Goal: Transaction & Acquisition: Purchase product/service

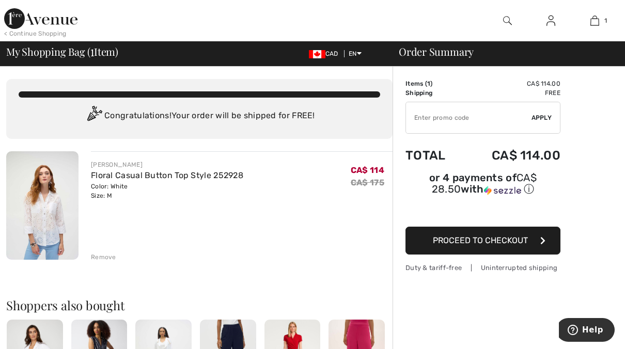
click at [512, 242] on span "Proceed to Checkout" at bounding box center [480, 241] width 95 height 10
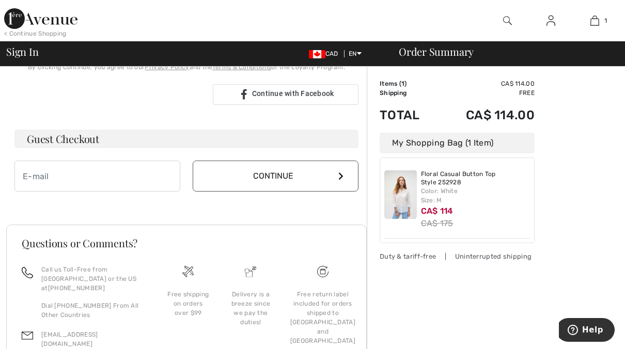
scroll to position [310, 0]
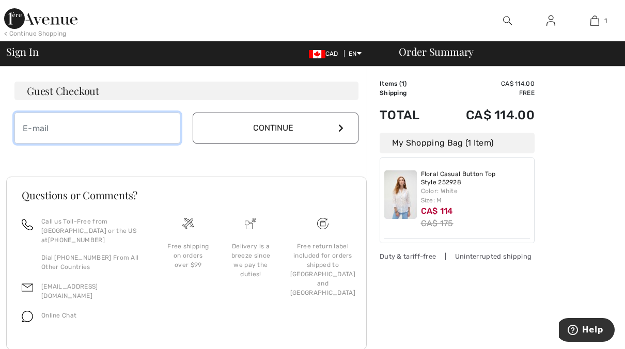
click at [79, 132] on input "email" at bounding box center [97, 128] width 166 height 31
type input "[EMAIL_ADDRESS][DOMAIN_NAME]"
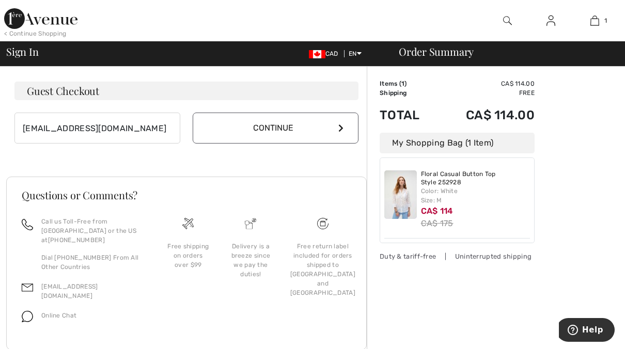
click at [271, 119] on button "Continue" at bounding box center [276, 128] width 166 height 31
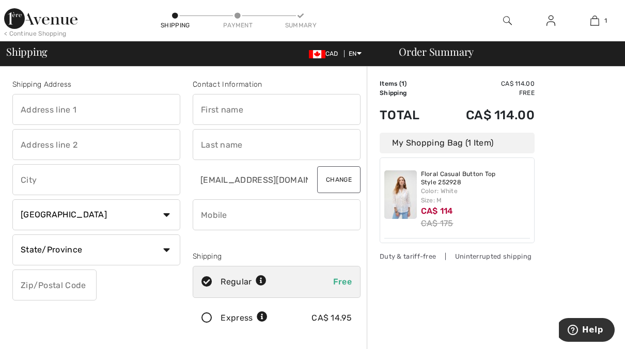
click at [71, 109] on input "text" at bounding box center [96, 109] width 168 height 31
type input "[STREET_ADDRESS]"
type input "MISSISSAUGA"
select select "ON"
type input "L5M 5E2"
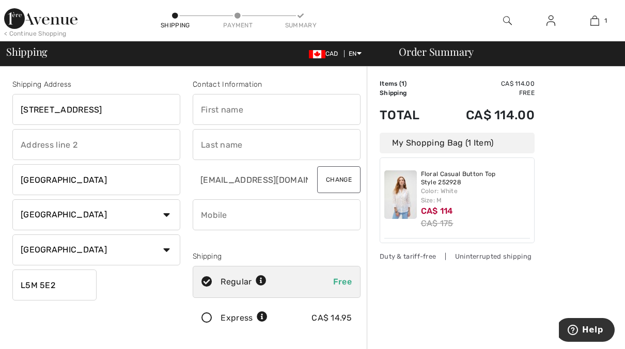
type input "[PERSON_NAME]"
type input "9058263235"
type input "L5M5E2"
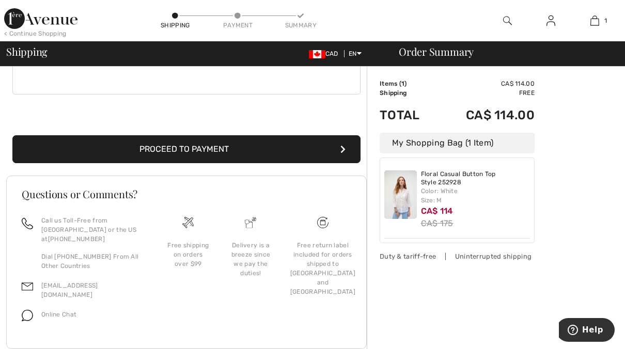
scroll to position [331, 0]
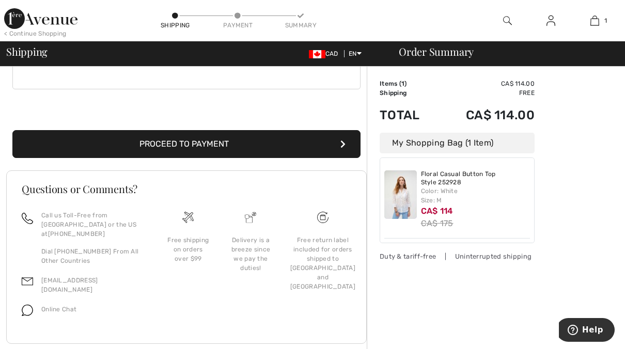
click at [221, 144] on button "Proceed to Payment" at bounding box center [186, 144] width 348 height 28
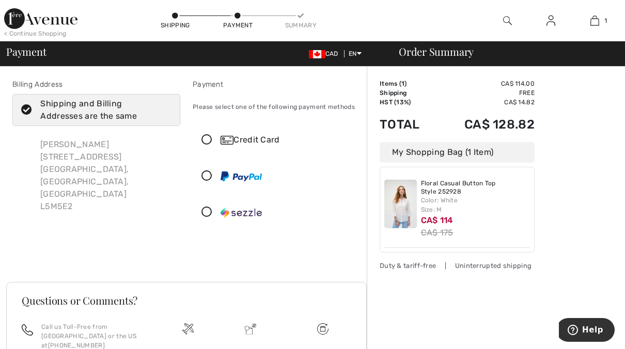
click at [207, 138] on icon at bounding box center [206, 140] width 27 height 11
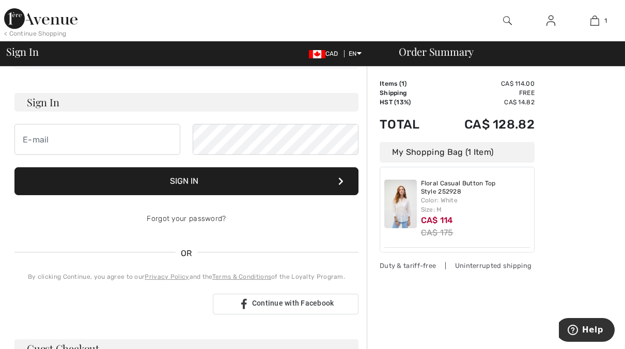
scroll to position [51, 0]
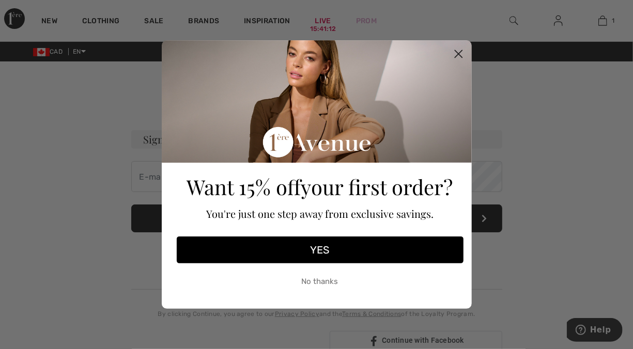
click at [315, 245] on button "YES" at bounding box center [320, 250] width 287 height 27
click at [315, 245] on div "YES" at bounding box center [320, 250] width 293 height 37
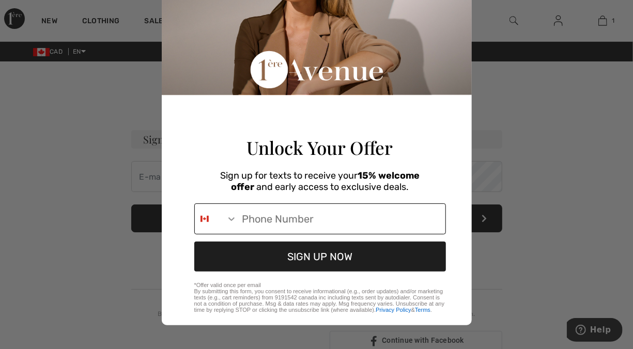
scroll to position [97, 0]
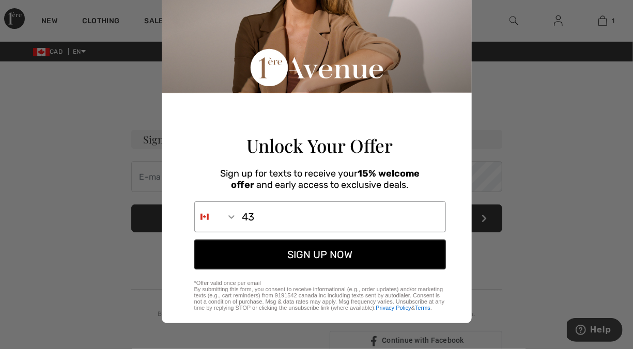
type input "1-438-821-7577"
click at [274, 258] on button "SIGN UP NOW" at bounding box center [320, 255] width 252 height 30
click at [274, 258] on div "SIGN UP NOW" at bounding box center [320, 255] width 293 height 40
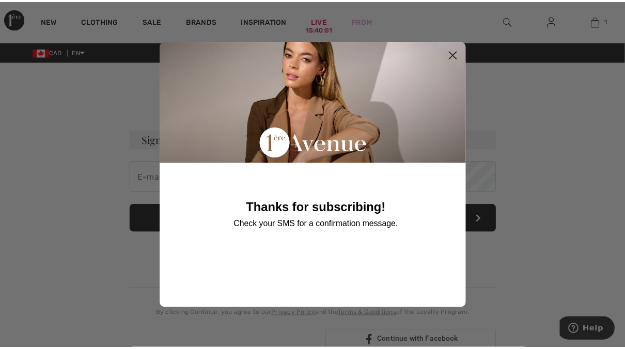
scroll to position [0, 0]
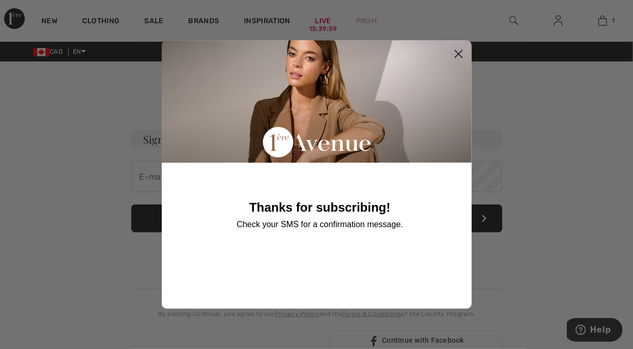
click at [459, 49] on circle "Close dialog" at bounding box center [458, 53] width 17 height 17
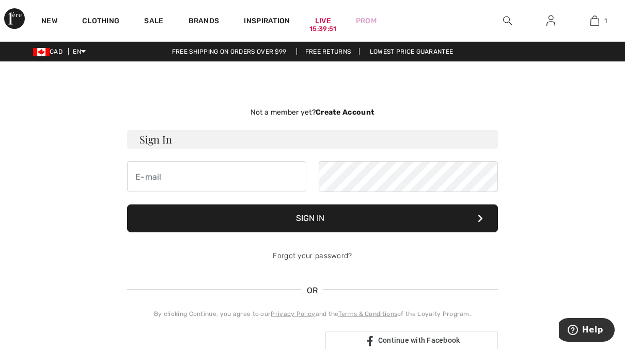
click at [210, 140] on h3 "Sign In" at bounding box center [312, 139] width 371 height 19
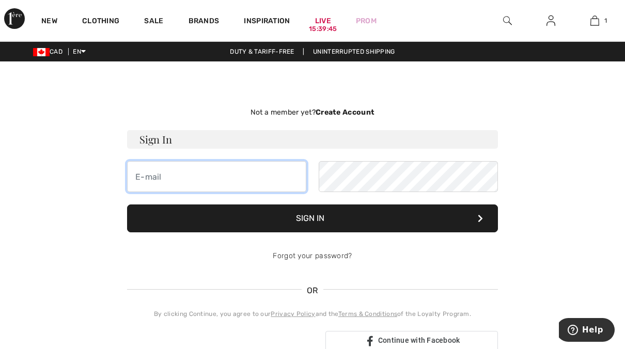
click at [184, 181] on input "email" at bounding box center [216, 176] width 179 height 31
type input "diasfreda68@gmail.com"
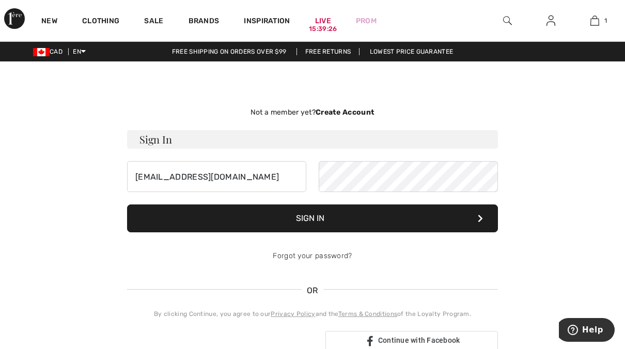
click at [321, 218] on button "Sign In" at bounding box center [312, 219] width 371 height 28
click at [353, 113] on strong "Create Account" at bounding box center [345, 112] width 59 height 9
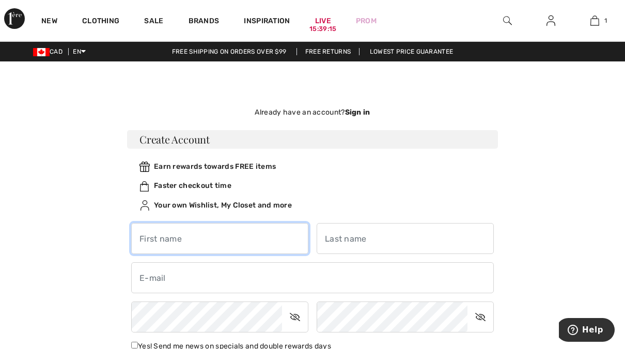
click at [197, 240] on input "text" at bounding box center [219, 238] width 177 height 31
type input "[PERSON_NAME]"
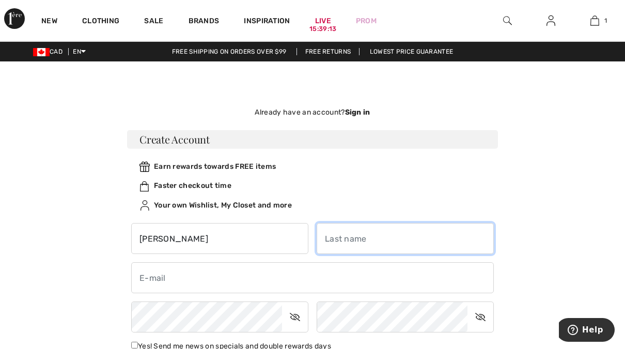
type input "Dias"
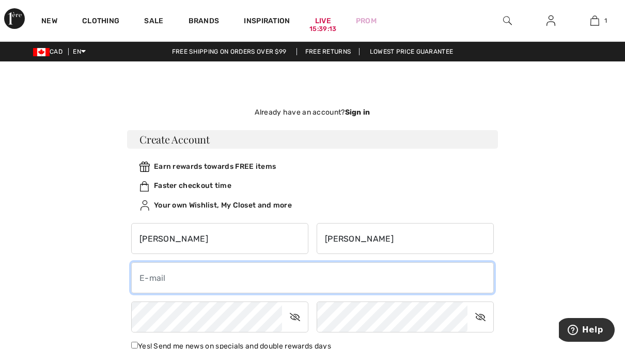
type input "diasfreda68@gmail.com"
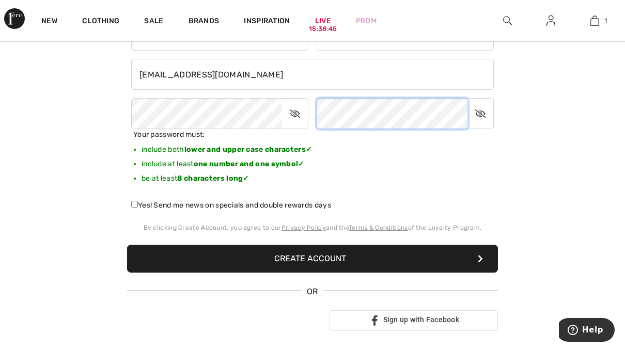
scroll to position [207, 0]
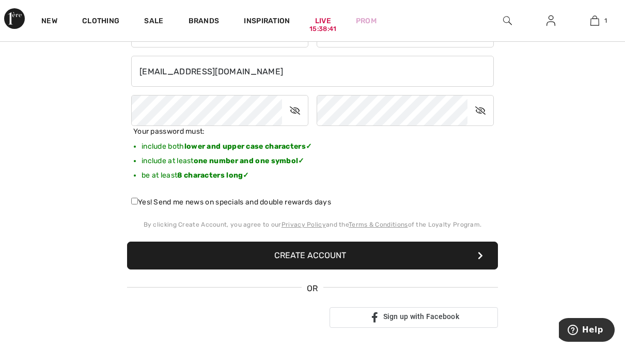
click at [133, 203] on input "Yes! Send me news on specials and double rewards days" at bounding box center [134, 201] width 7 height 7
checkbox input "true"
click at [285, 258] on button "Create Account" at bounding box center [312, 256] width 371 height 28
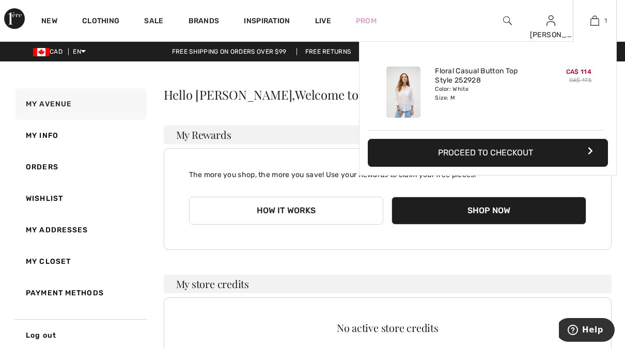
click at [598, 23] on img at bounding box center [595, 20] width 9 height 12
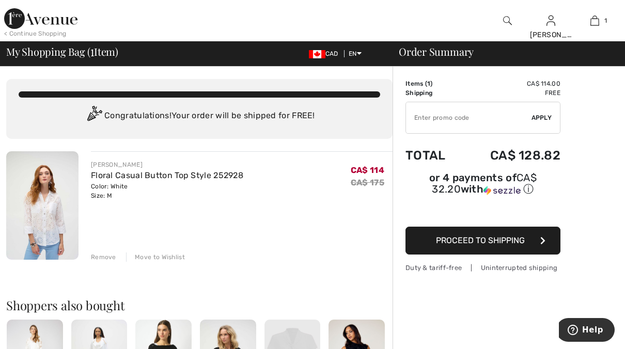
click at [452, 121] on input "TEXT" at bounding box center [469, 117] width 126 height 31
type input "NEW10"
click at [547, 116] on span "Apply" at bounding box center [542, 117] width 21 height 9
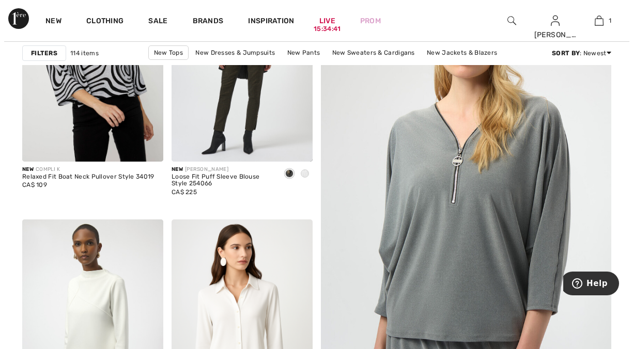
scroll to position [52, 0]
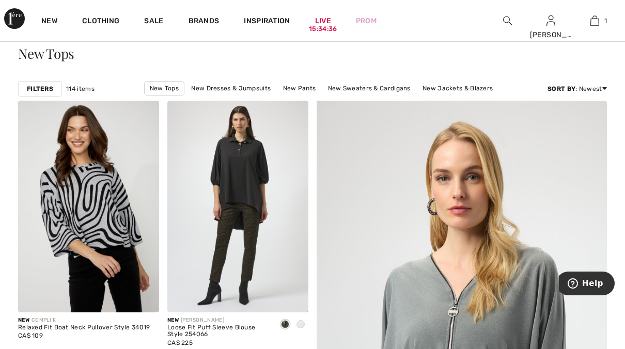
click at [512, 20] on img at bounding box center [507, 20] width 9 height 12
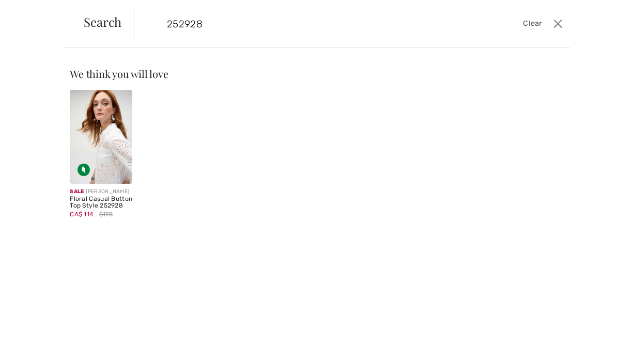
type input "252928"
click at [97, 154] on img at bounding box center [101, 137] width 63 height 94
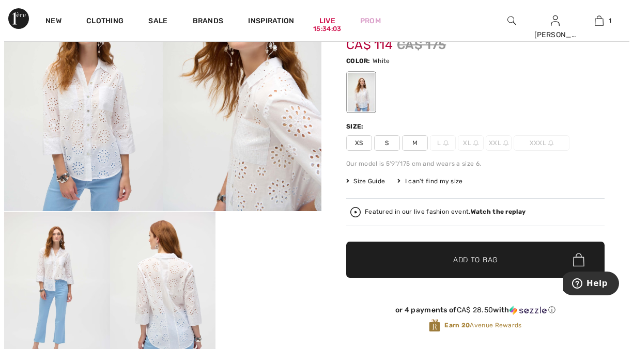
scroll to position [103, 0]
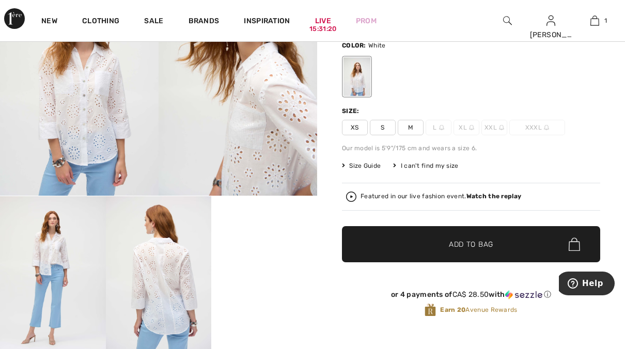
click at [353, 163] on span "Size Guide" at bounding box center [361, 165] width 39 height 9
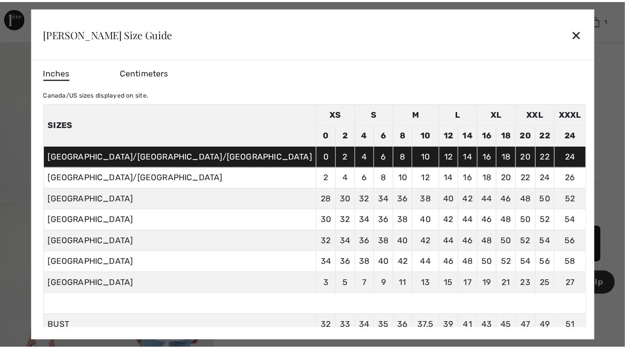
scroll to position [0, 0]
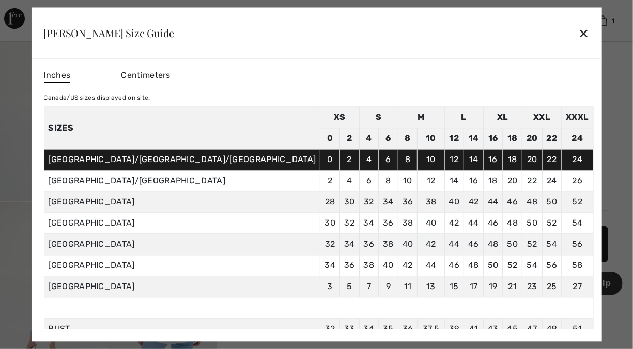
click at [578, 35] on div "✕" at bounding box center [583, 33] width 11 height 22
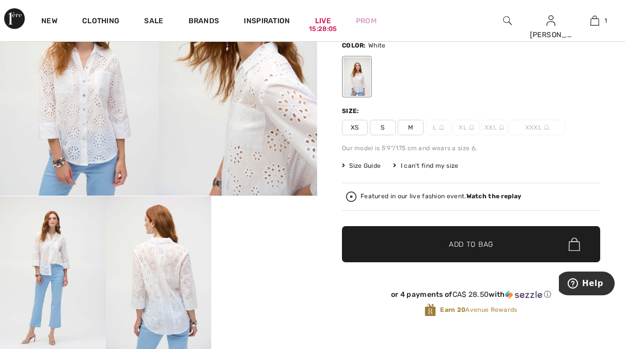
click at [427, 164] on div "I can't find my size" at bounding box center [425, 165] width 65 height 9
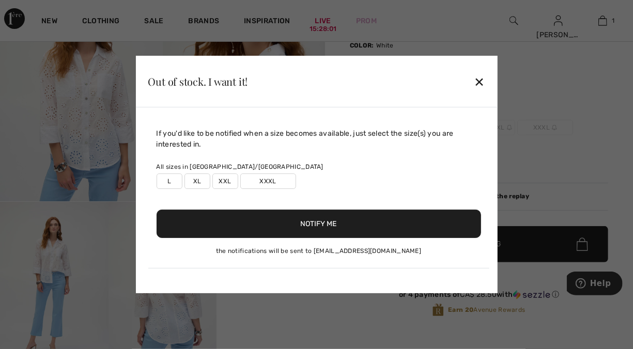
click at [169, 179] on label "L" at bounding box center [170, 182] width 26 height 16
click at [161, 185] on label "L" at bounding box center [170, 182] width 26 height 16
click at [301, 224] on button "Notify Me" at bounding box center [319, 224] width 325 height 28
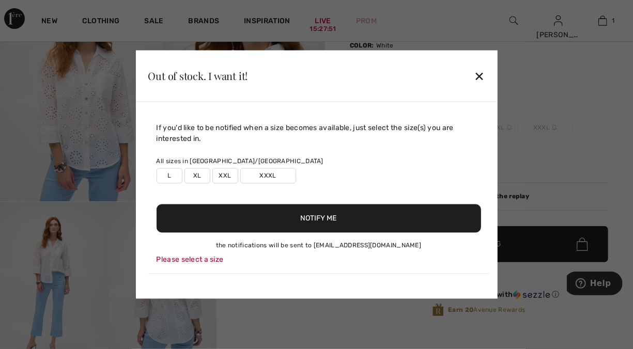
click at [175, 174] on label "L" at bounding box center [170, 176] width 26 height 16
click at [322, 219] on button "Notify Me" at bounding box center [319, 219] width 325 height 28
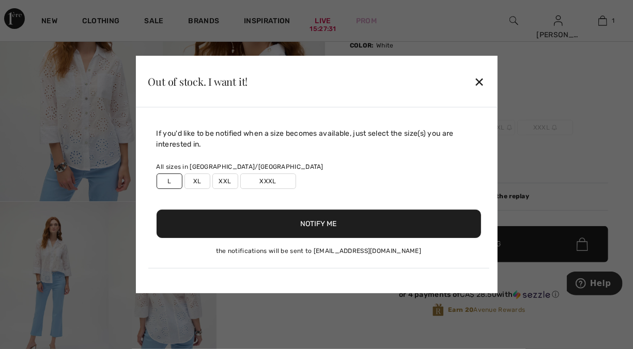
click at [478, 83] on div "✕" at bounding box center [479, 82] width 11 height 22
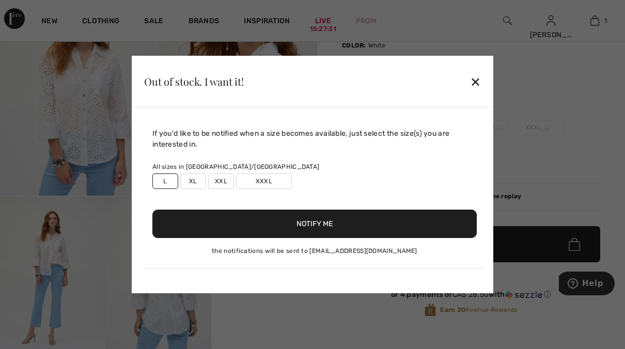
click at [478, 83] on div at bounding box center [471, 76] width 258 height 43
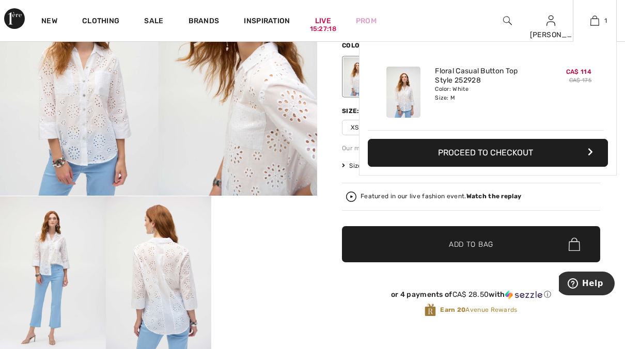
click at [499, 150] on button "Proceed to Checkout" at bounding box center [488, 153] width 240 height 28
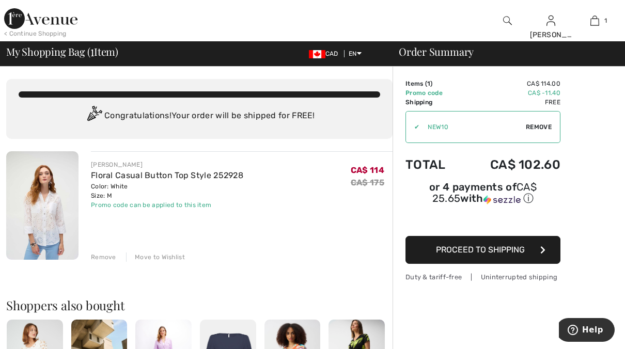
click at [492, 249] on span "Proceed to Shipping" at bounding box center [480, 250] width 89 height 10
